Goal: Navigation & Orientation: Find specific page/section

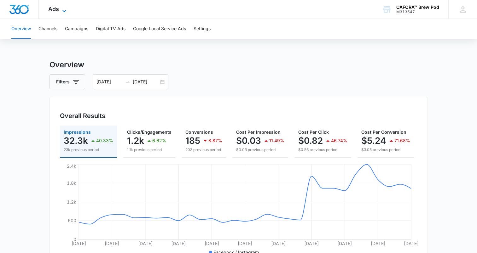
click at [65, 13] on icon at bounding box center [65, 11] width 8 height 8
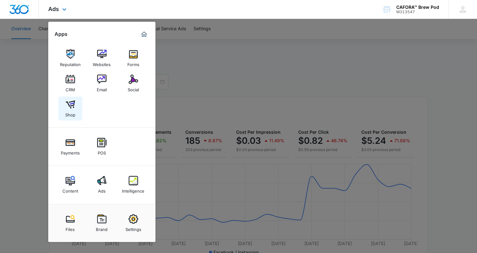
click at [69, 105] on img at bounding box center [70, 104] width 9 height 9
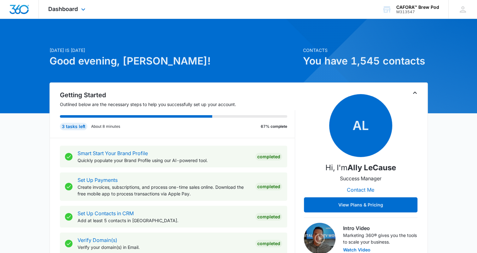
click at [72, 13] on div "Dashboard Apps Reputation Websites Forms CRM Email Social Shop Payments POS Con…" at bounding box center [68, 9] width 58 height 19
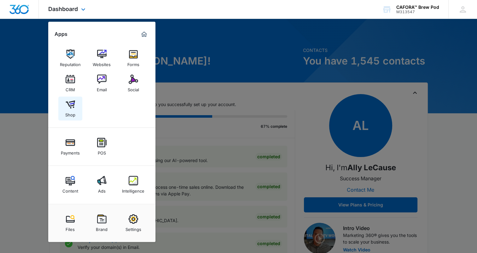
click at [70, 107] on img at bounding box center [70, 104] width 9 height 9
